Goal: Communication & Community: Answer question/provide support

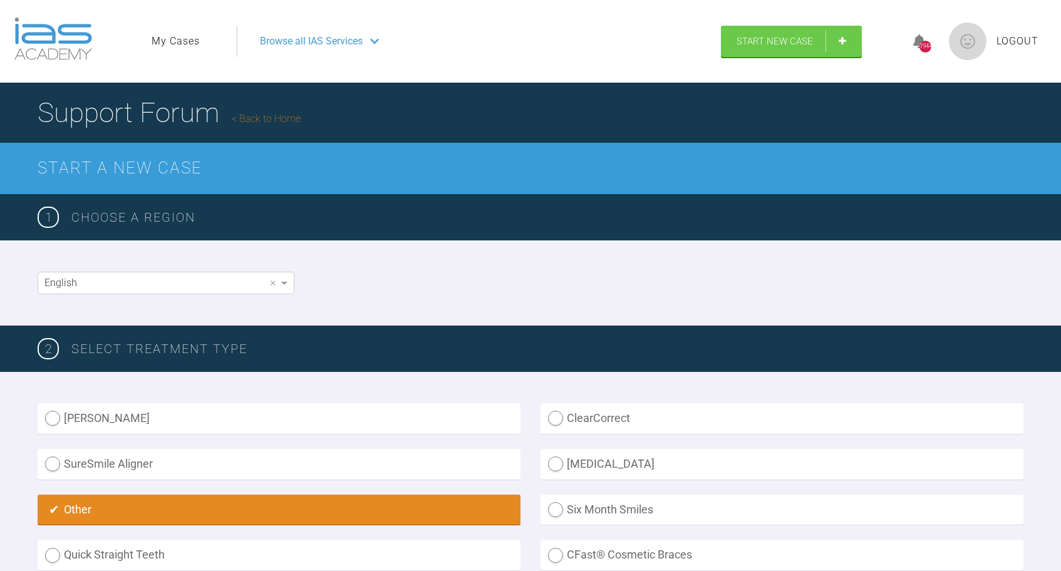
click at [185, 45] on link "My Cases" at bounding box center [176, 41] width 48 height 16
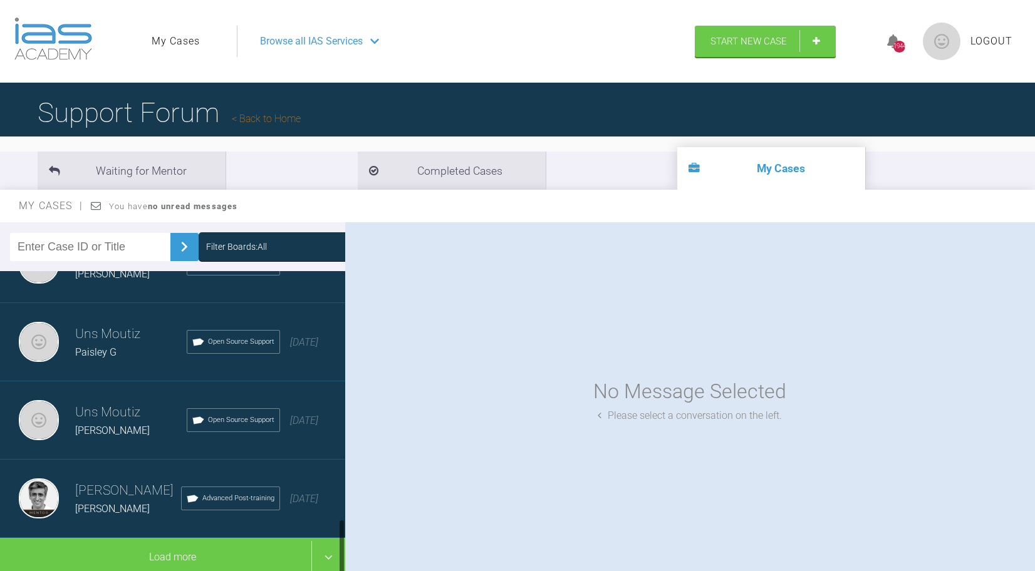
scroll to position [1298, 0]
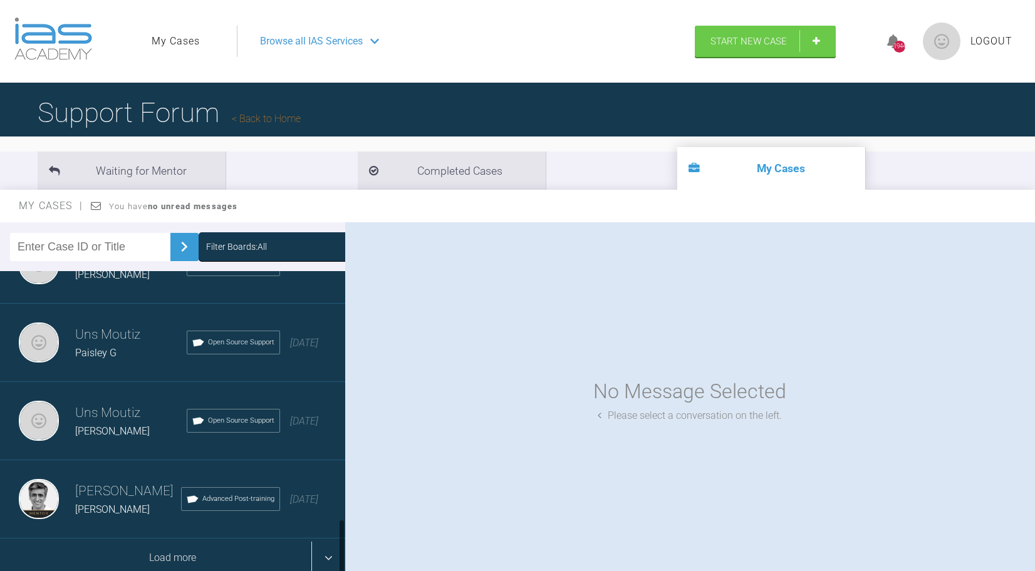
click at [329, 554] on div "Load more" at bounding box center [172, 558] width 345 height 39
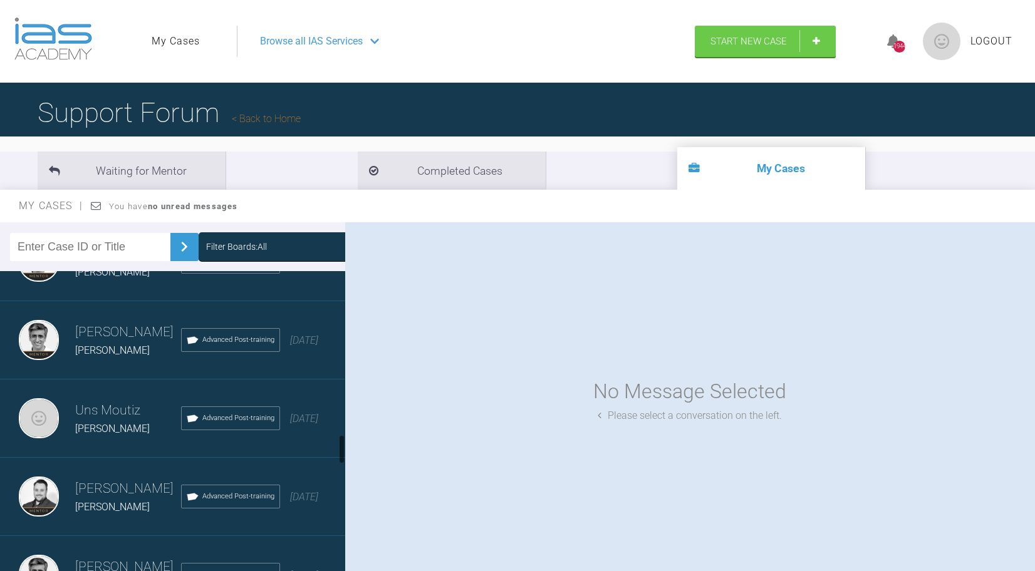
scroll to position [1697, 0]
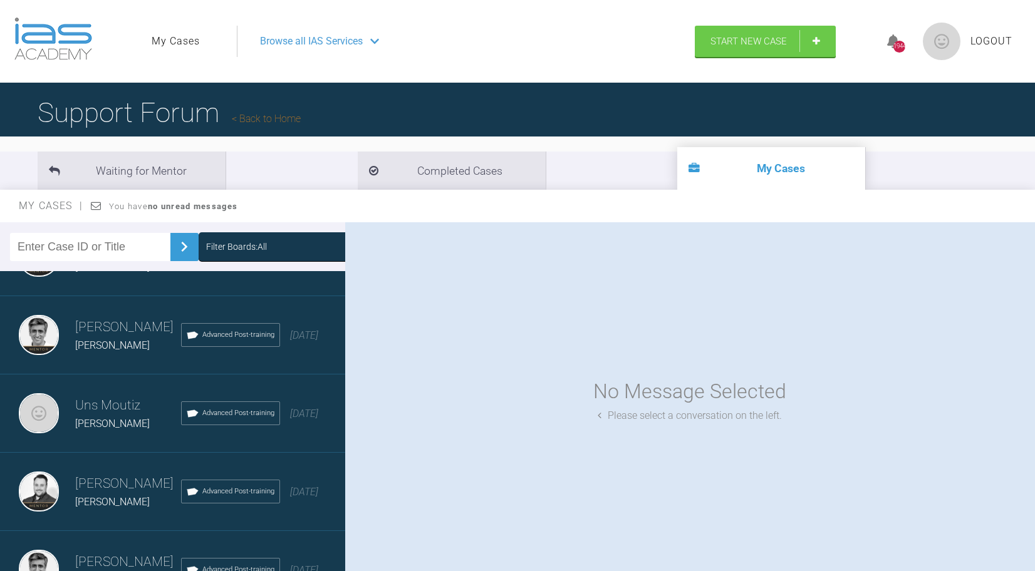
click at [101, 399] on h3 "Uns Moutiz" at bounding box center [128, 405] width 106 height 21
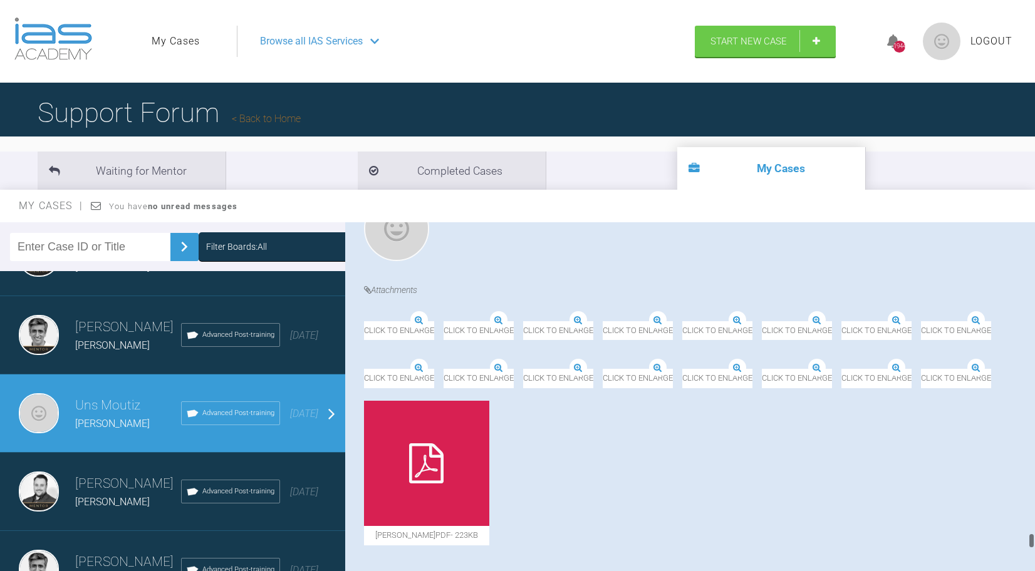
scroll to position [7467, 0]
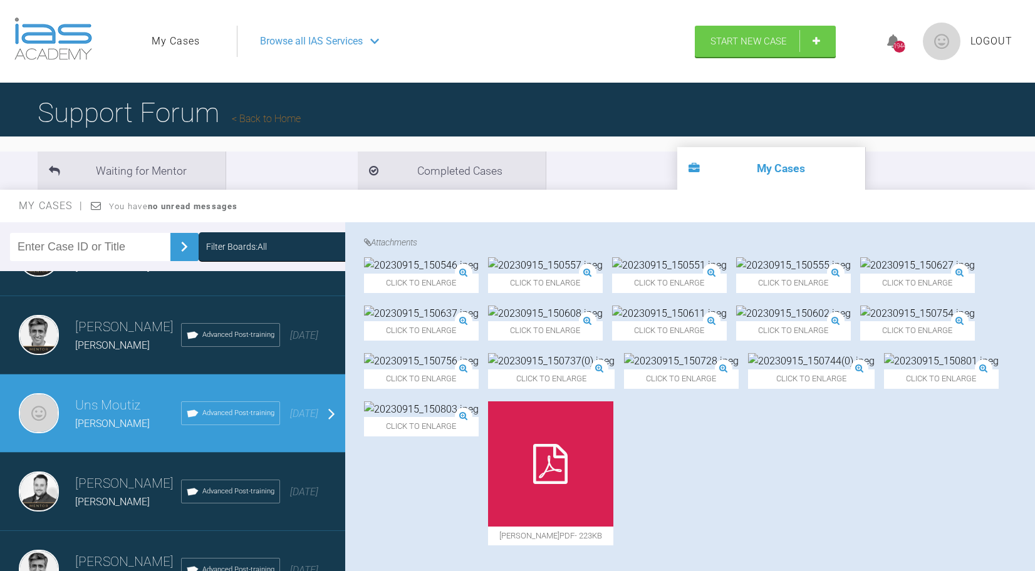
click at [726, 274] on img at bounding box center [669, 265] width 115 height 16
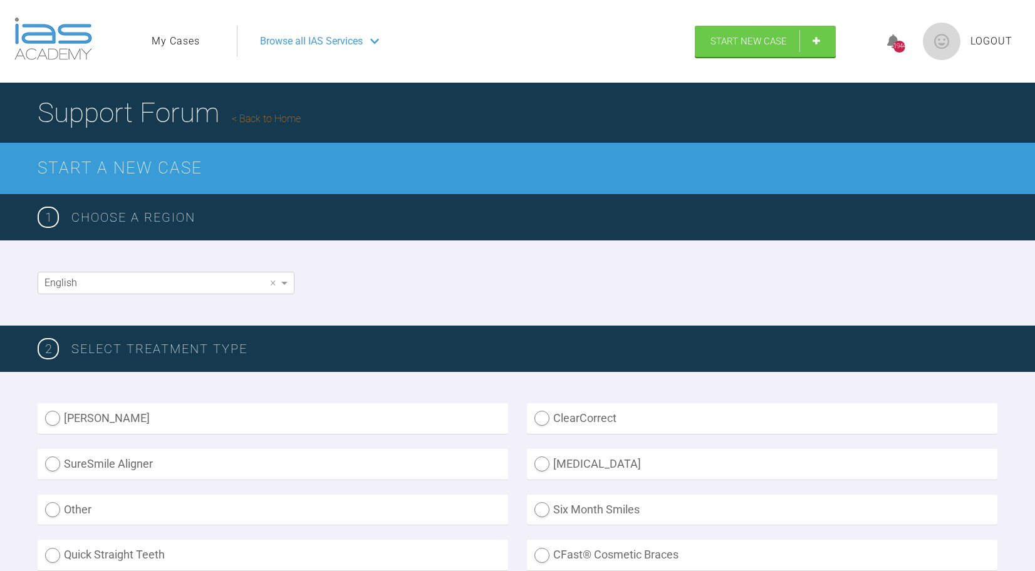
click at [175, 40] on link "My Cases" at bounding box center [176, 41] width 48 height 16
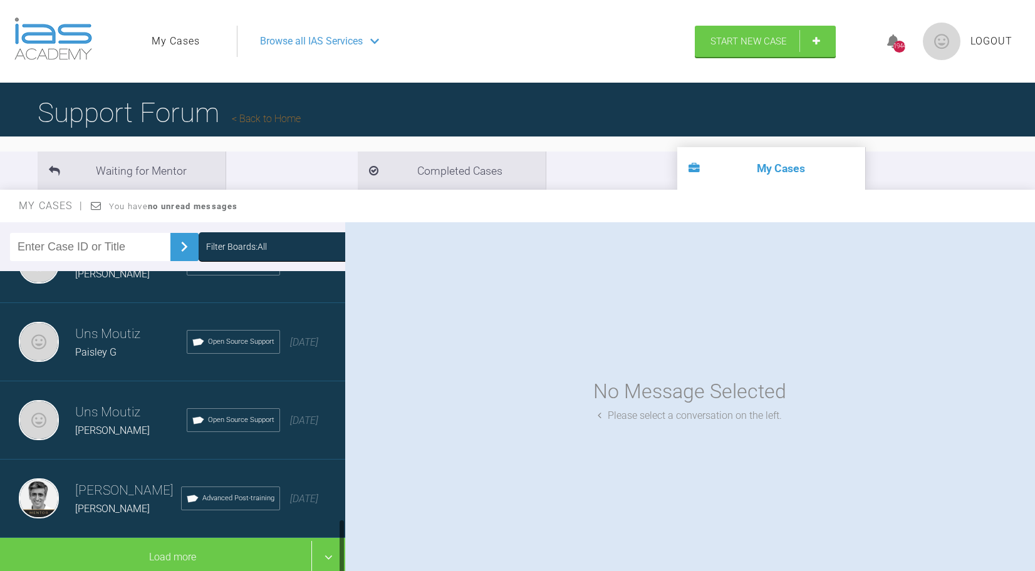
scroll to position [1298, 0]
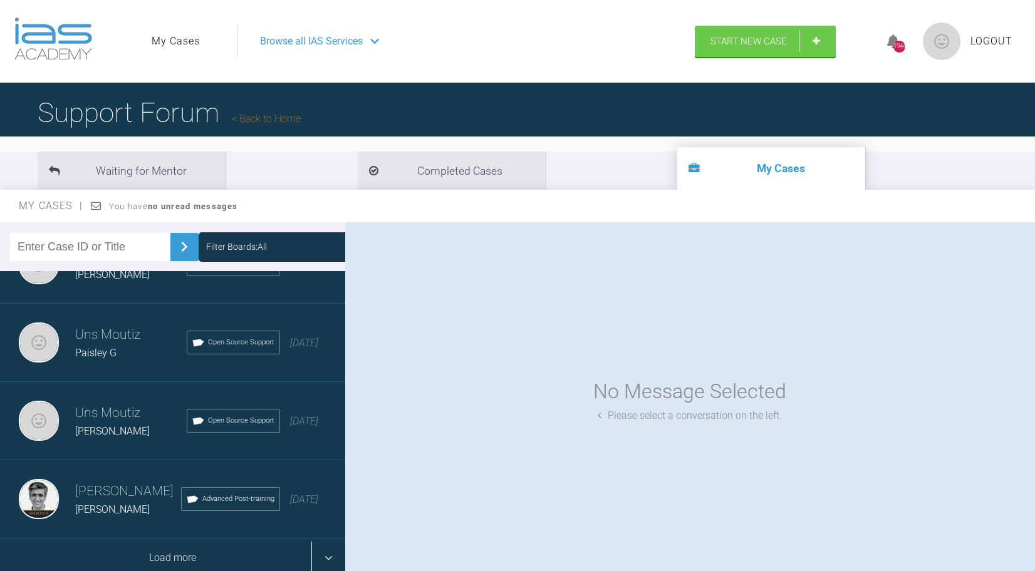
click at [330, 556] on div "Load more" at bounding box center [172, 558] width 345 height 39
click at [326, 558] on div "Load more" at bounding box center [172, 558] width 345 height 39
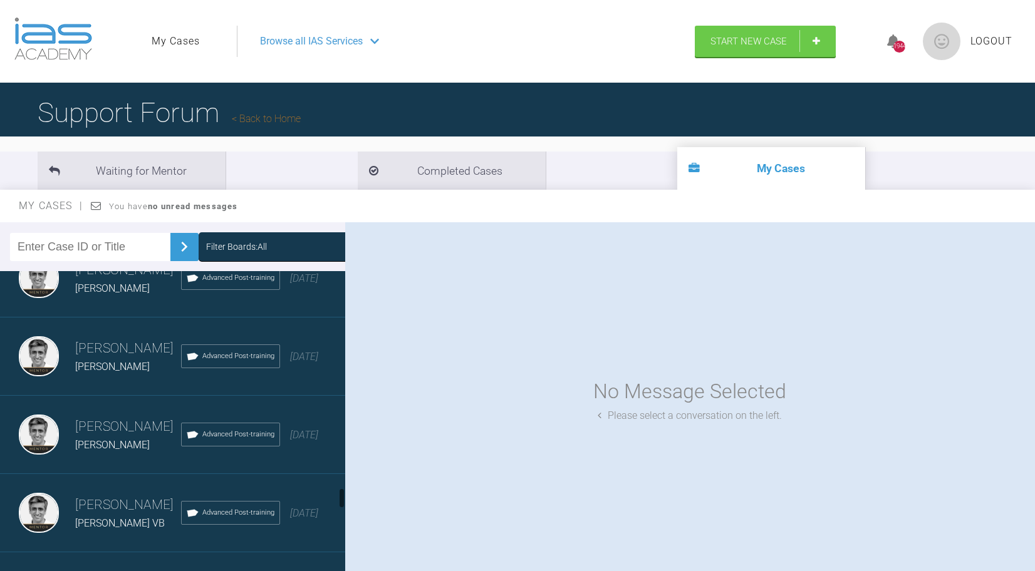
scroll to position [3164, 0]
click at [112, 453] on div "[PERSON_NAME] L [PERSON_NAME] Advanced Post-training [DATE]" at bounding box center [172, 434] width 345 height 78
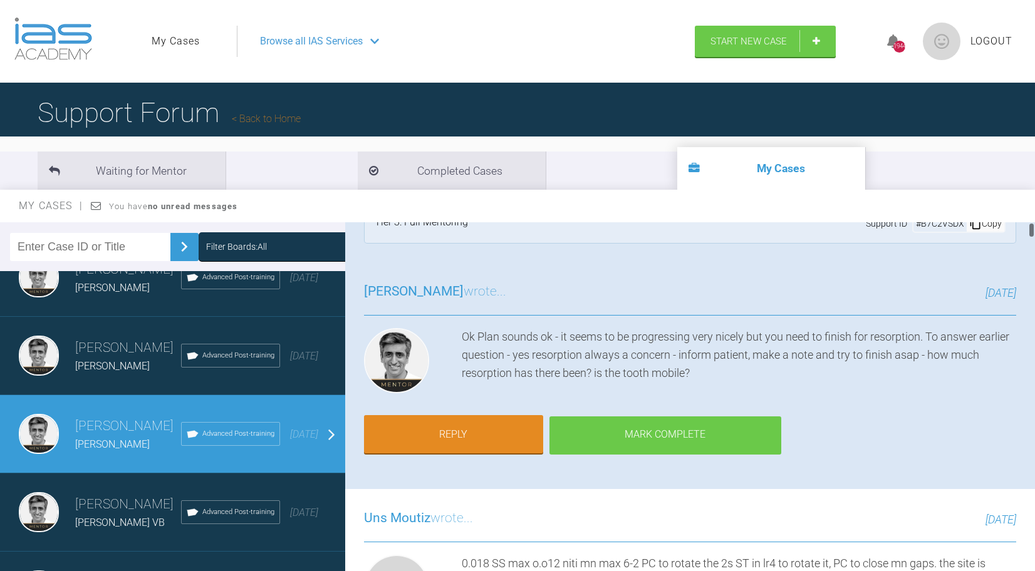
scroll to position [40, 0]
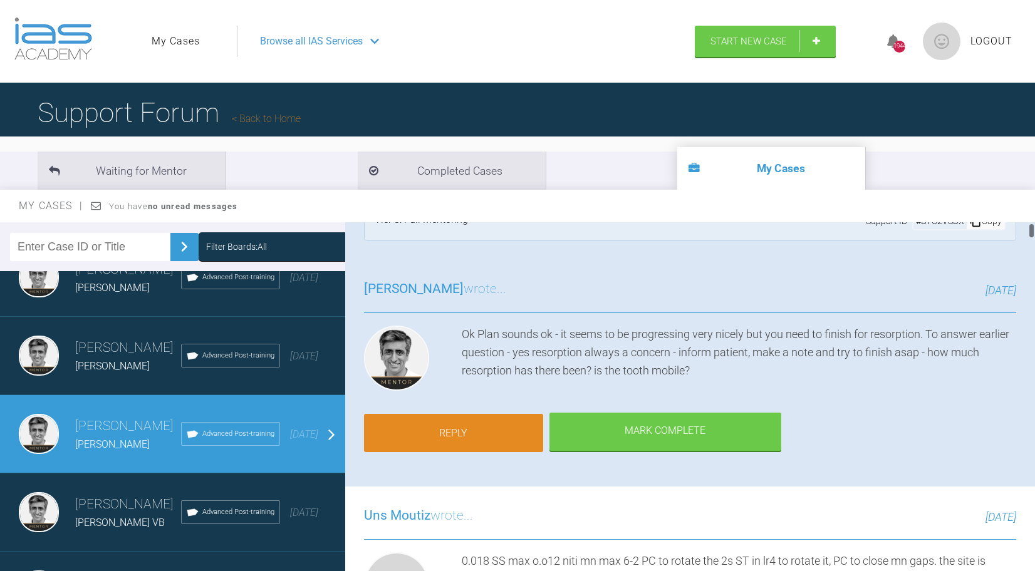
click at [480, 426] on link "Reply" at bounding box center [453, 433] width 179 height 39
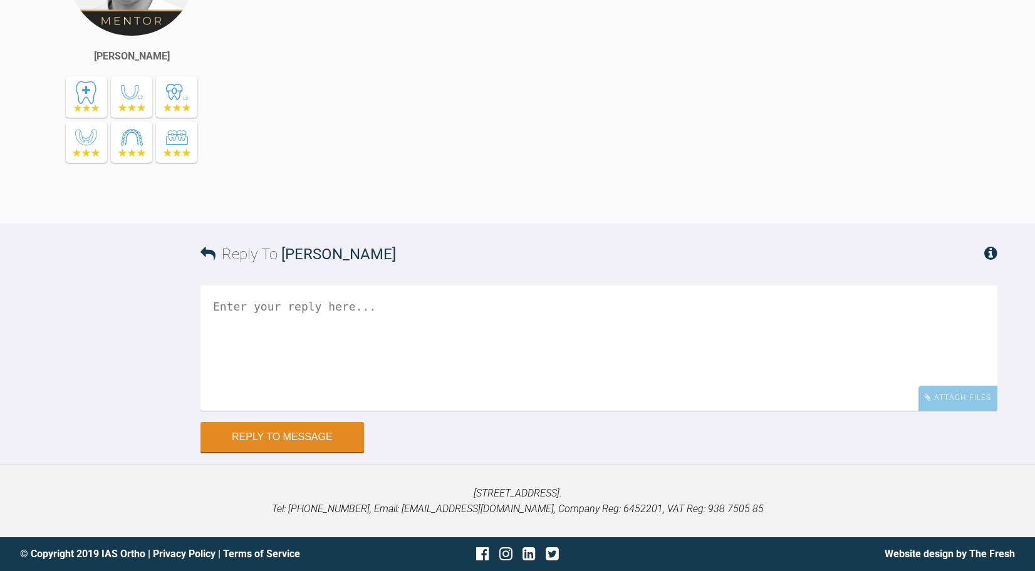
scroll to position [30385, 0]
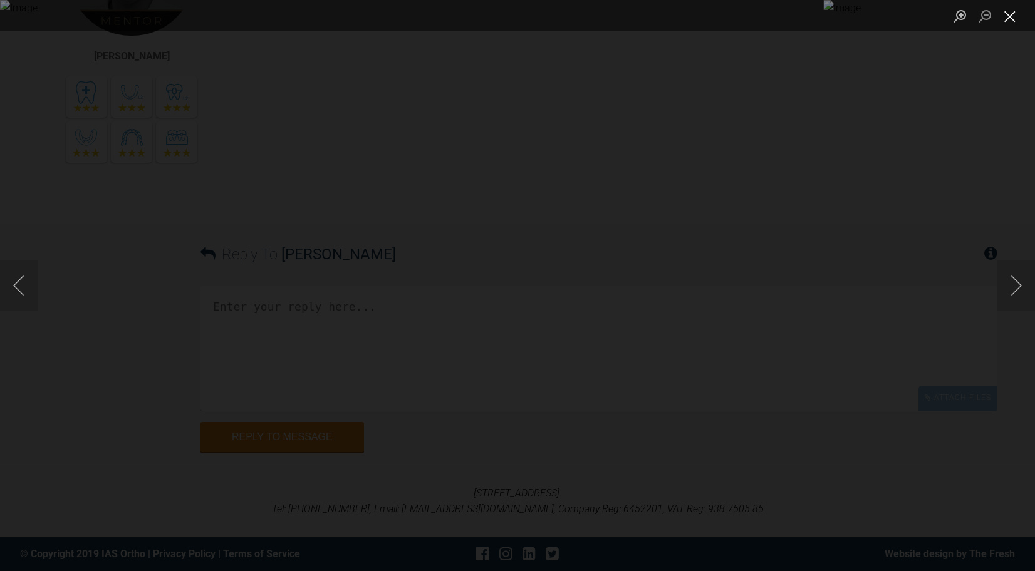
click at [1005, 23] on button "Close lightbox" at bounding box center [1009, 16] width 25 height 22
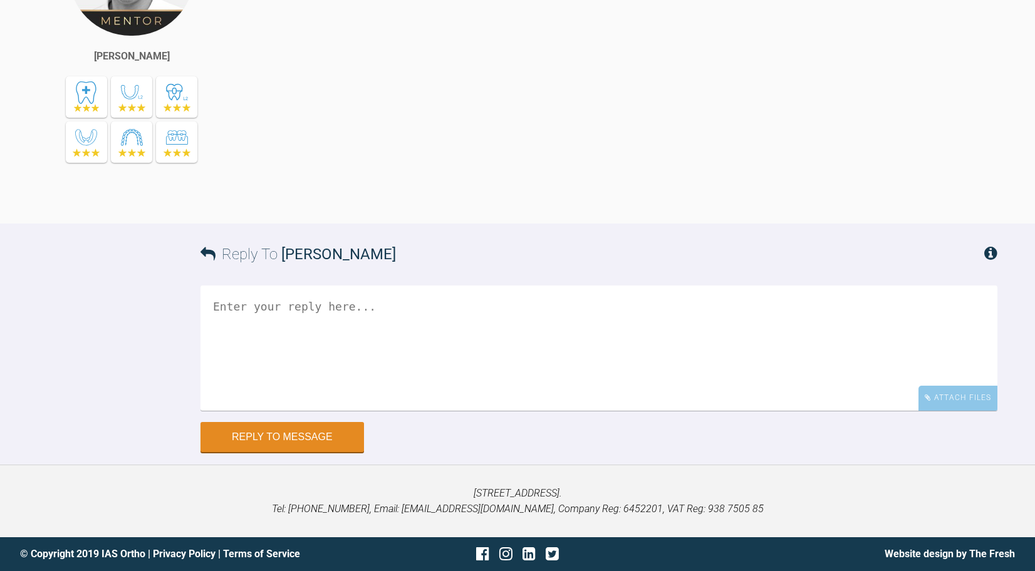
scroll to position [32540, 0]
click at [517, 411] on textarea at bounding box center [598, 348] width 797 height 125
type textarea "its a little over 2mm, normal mobility as would be expected for a tooth undergo…"
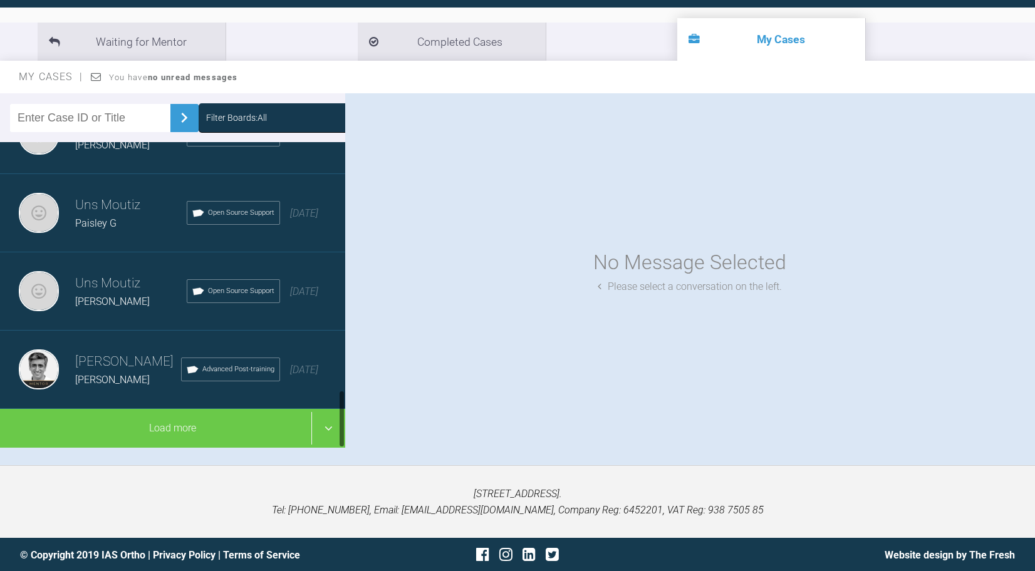
scroll to position [1298, 0]
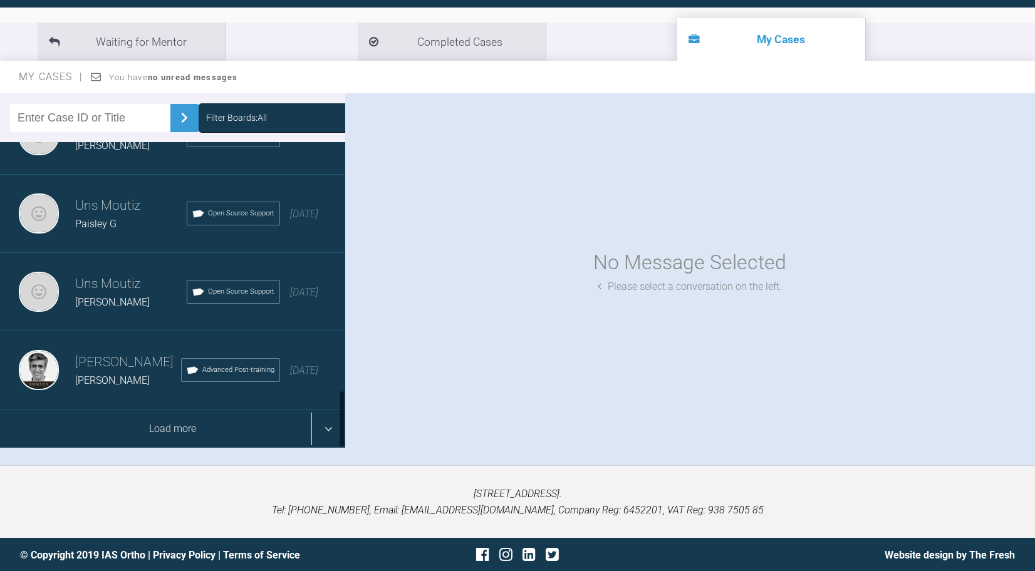
click at [326, 434] on div "Load more" at bounding box center [172, 429] width 345 height 39
click at [323, 428] on div "Load more" at bounding box center [172, 429] width 345 height 39
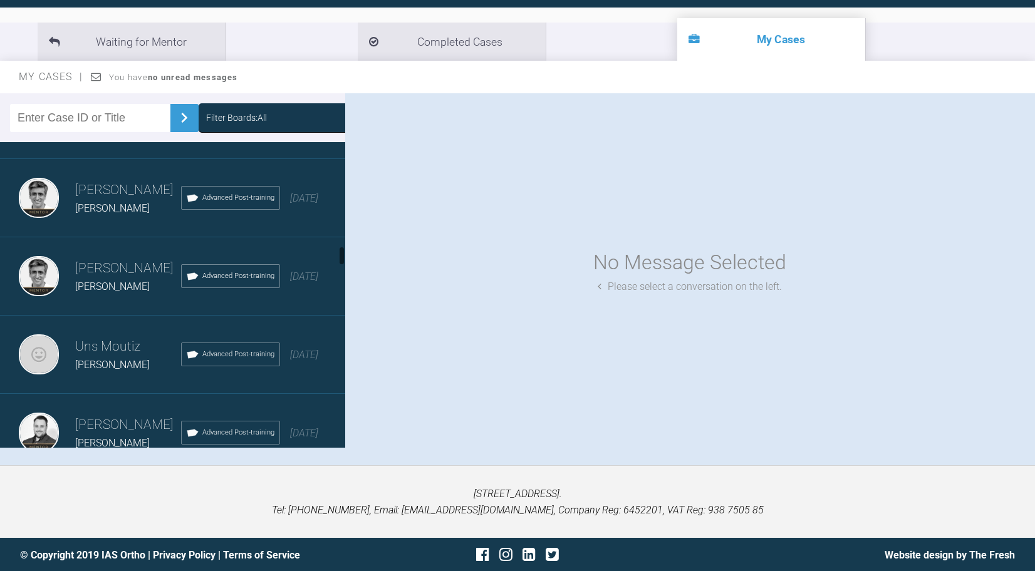
scroll to position [1629, 0]
click at [116, 309] on div "[PERSON_NAME] [PERSON_NAME] A Advanced Post-training [DATE]" at bounding box center [172, 274] width 345 height 78
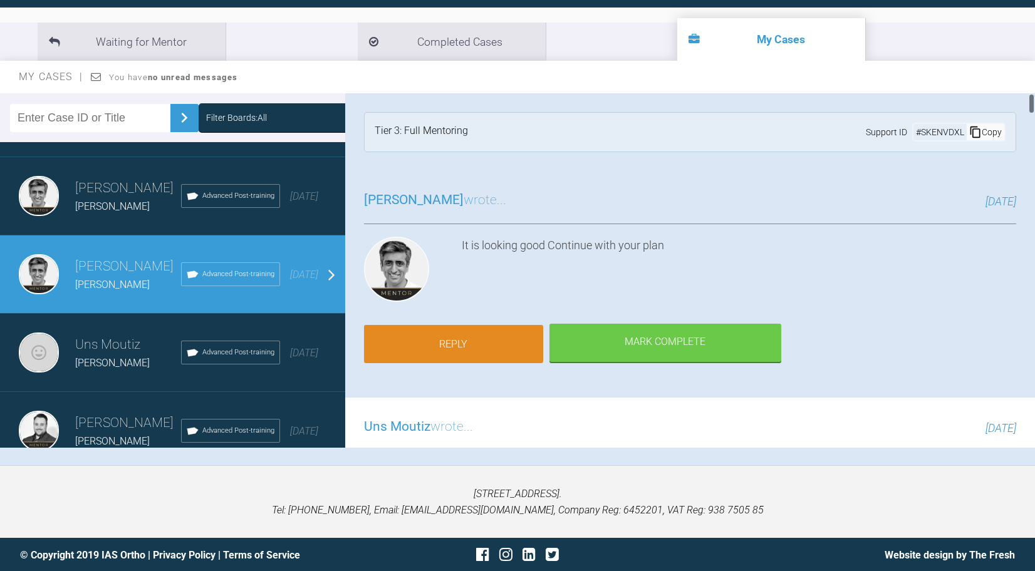
click at [490, 349] on link "Reply" at bounding box center [453, 344] width 179 height 39
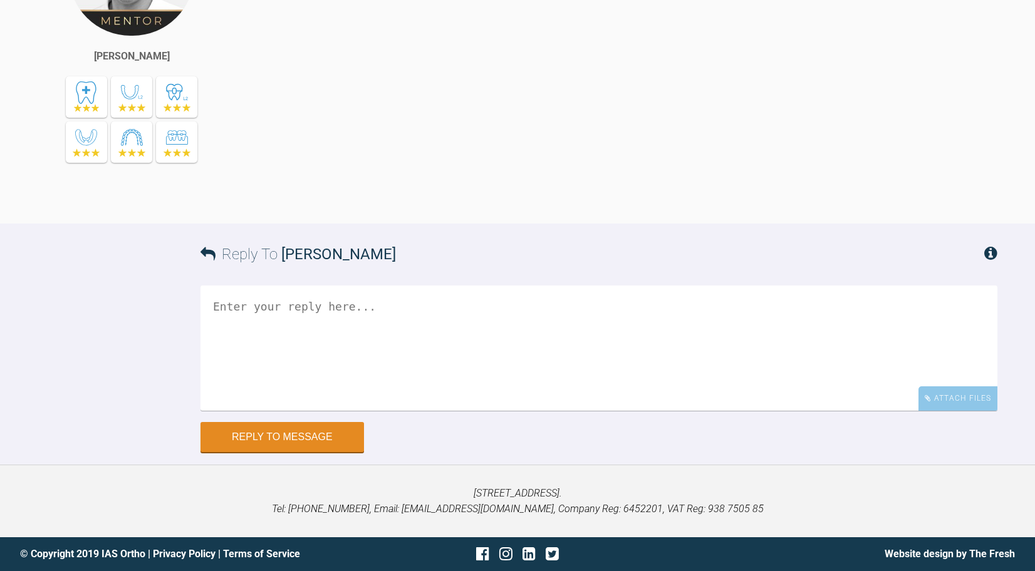
scroll to position [12126, 0]
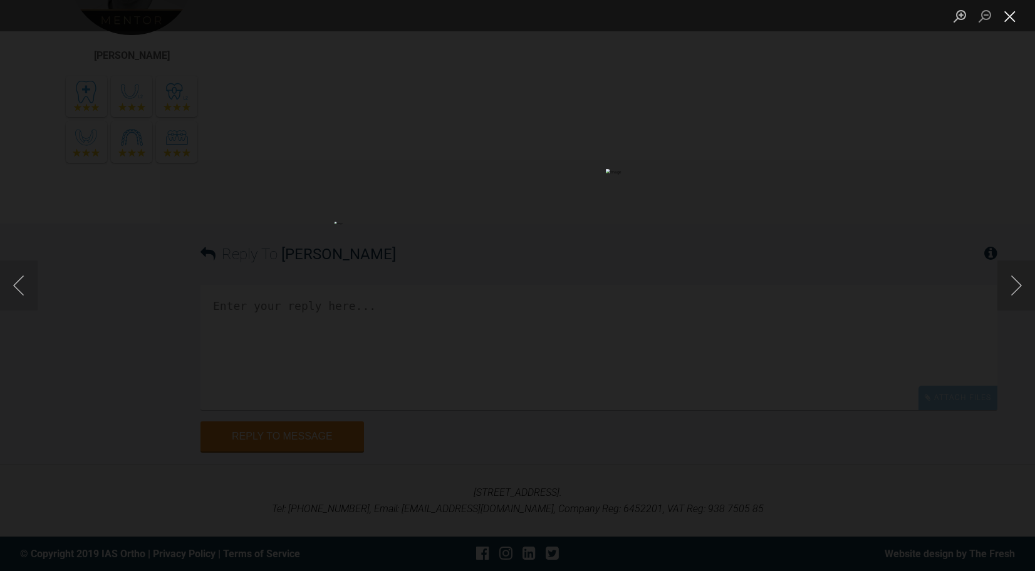
click at [1008, 19] on button "Close lightbox" at bounding box center [1009, 16] width 25 height 22
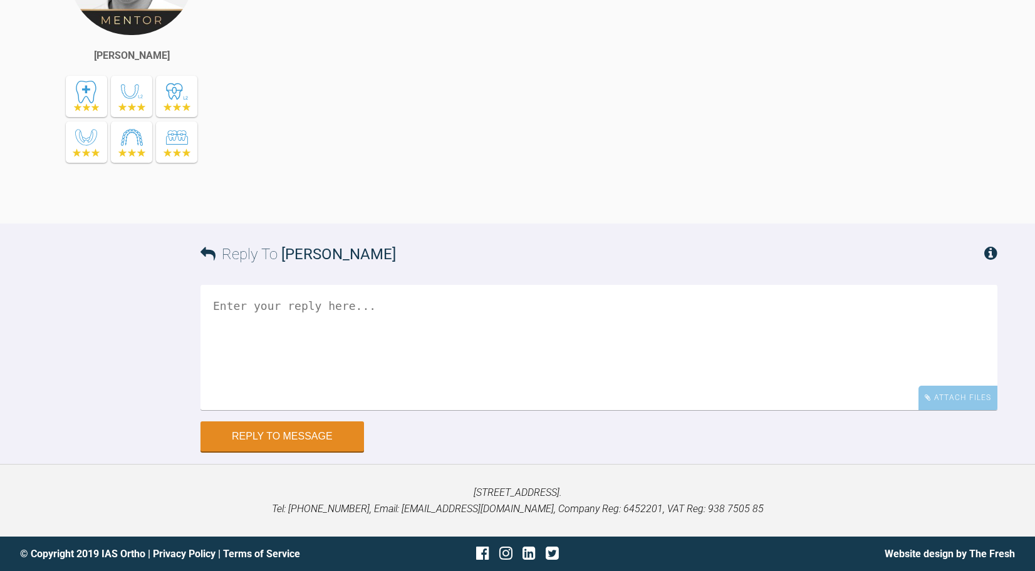
scroll to position [12804, 0]
click at [269, 375] on textarea at bounding box center [598, 347] width 797 height 125
click at [957, 399] on div "Attach Files" at bounding box center [957, 398] width 79 height 24
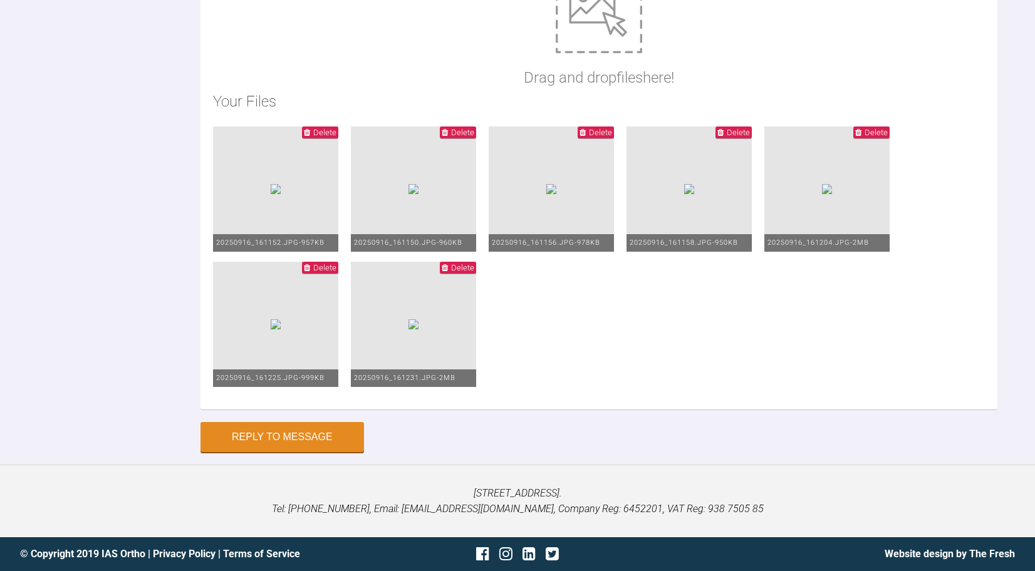
scroll to position [12977, 0]
type textarea "mx 19x25 ss mn 20x20 niti moving the midlines to the LHs to carry on till midli…"
click at [276, 440] on button "Reply to Message" at bounding box center [281, 438] width 163 height 30
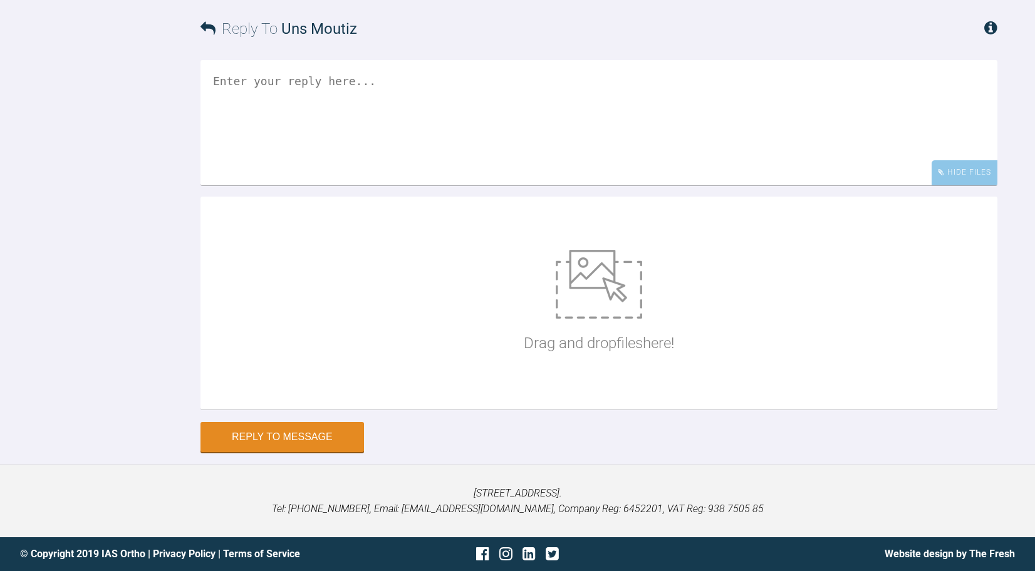
scroll to position [12715, 0]
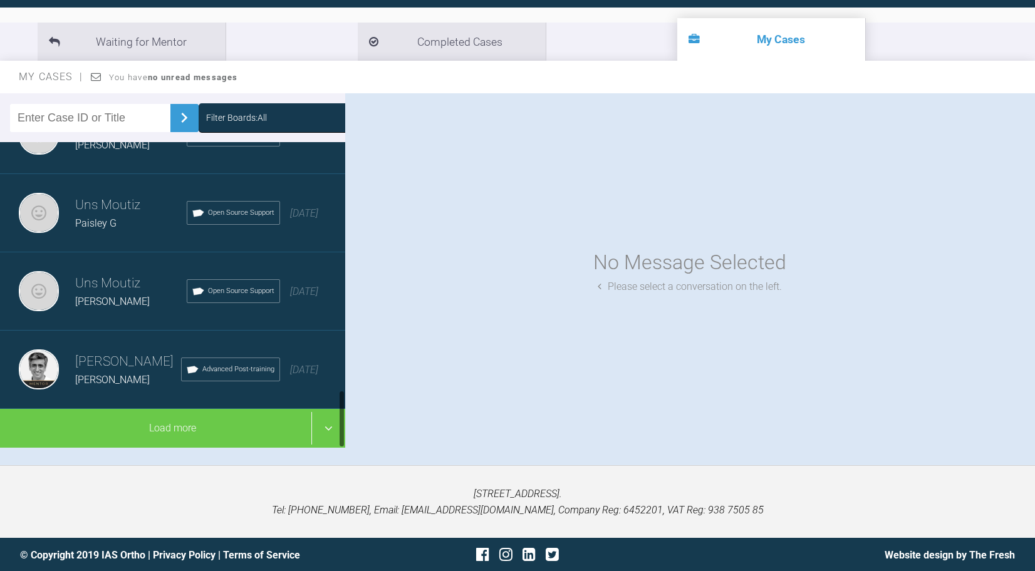
scroll to position [1298, 0]
click at [118, 376] on div "[PERSON_NAME]" at bounding box center [128, 381] width 106 height 16
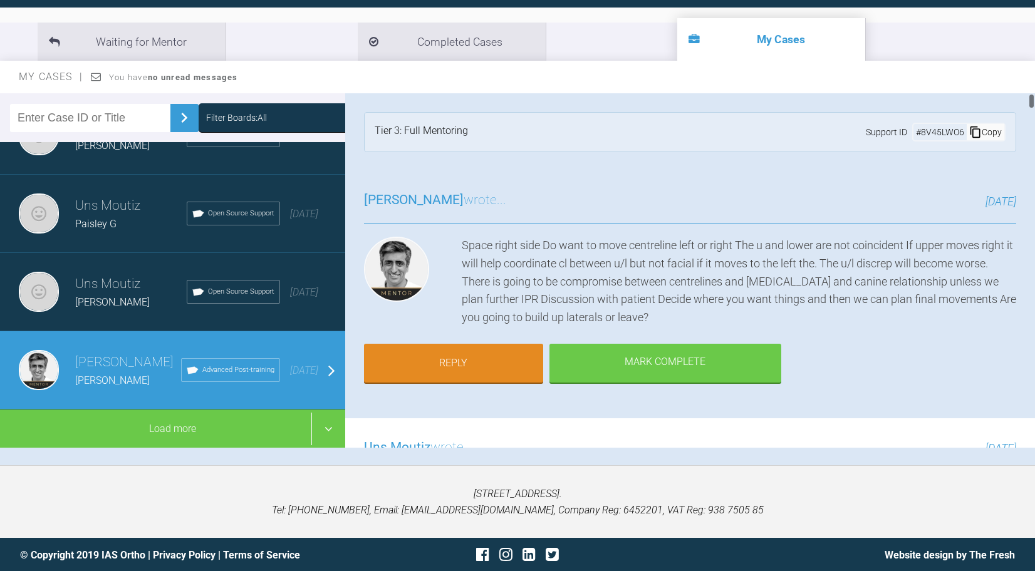
scroll to position [0, 0]
click at [448, 352] on link "Reply" at bounding box center [453, 364] width 179 height 39
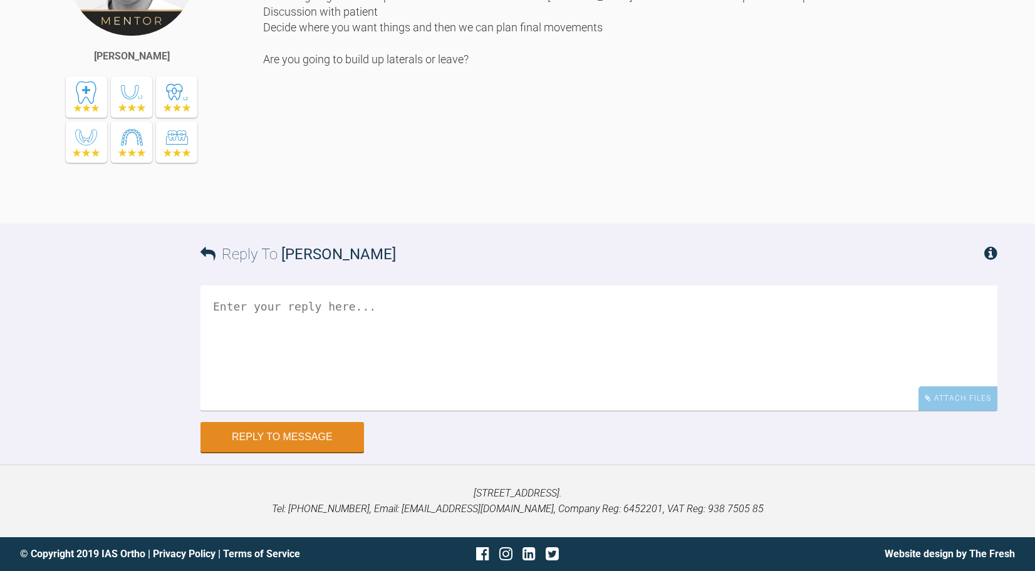
scroll to position [14514, 0]
click at [313, 328] on textarea at bounding box center [598, 347] width 797 height 125
type textarea "y"
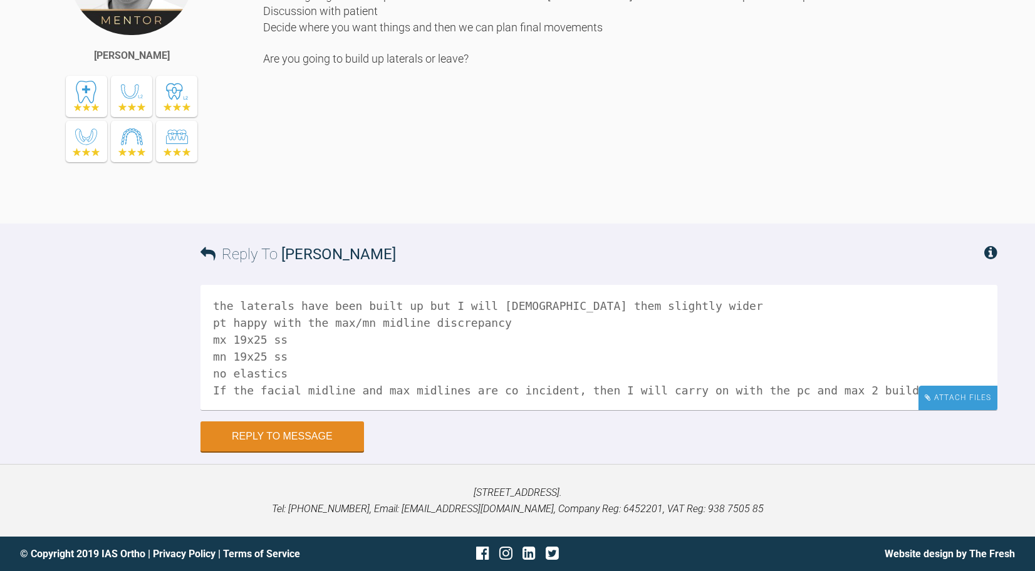
type textarea "the laterals have been built up but I will [DEMOGRAPHIC_DATA] them slightly wid…"
click at [955, 398] on div "Attach Files" at bounding box center [957, 398] width 79 height 24
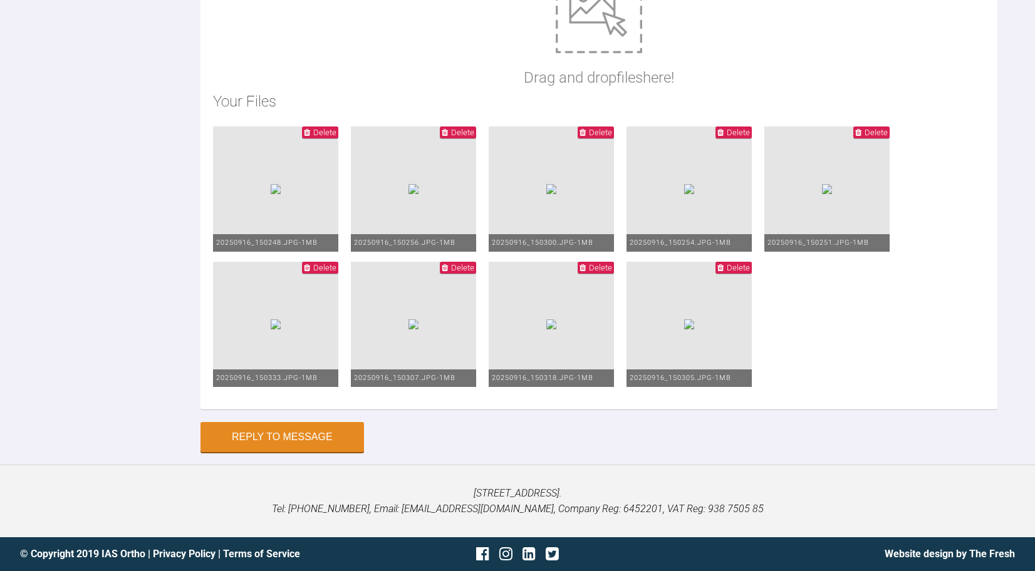
scroll to position [14964, 0]
click at [289, 438] on button "Reply to Message" at bounding box center [281, 438] width 163 height 30
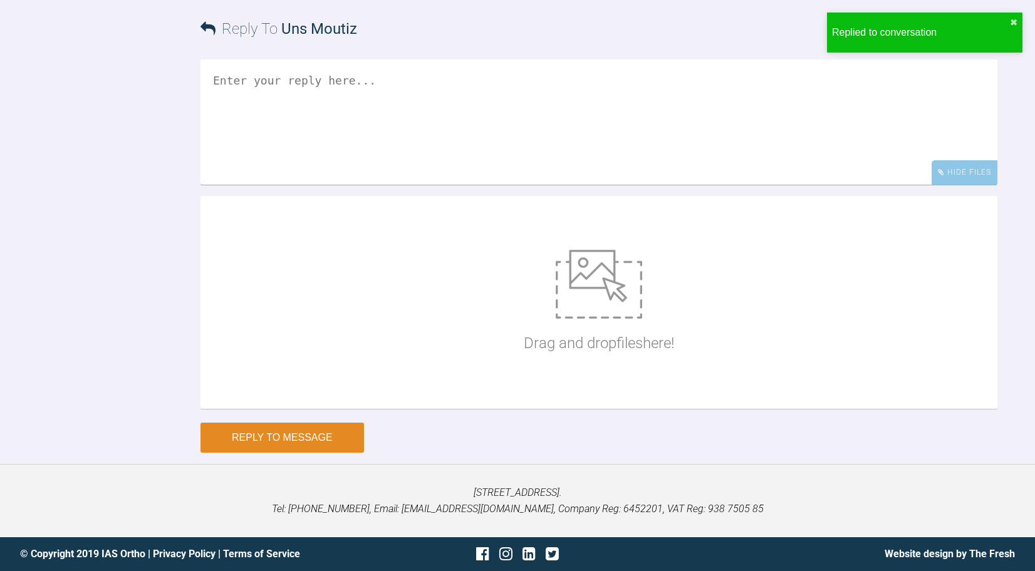
scroll to position [14934, 0]
